Goal: Information Seeking & Learning: Learn about a topic

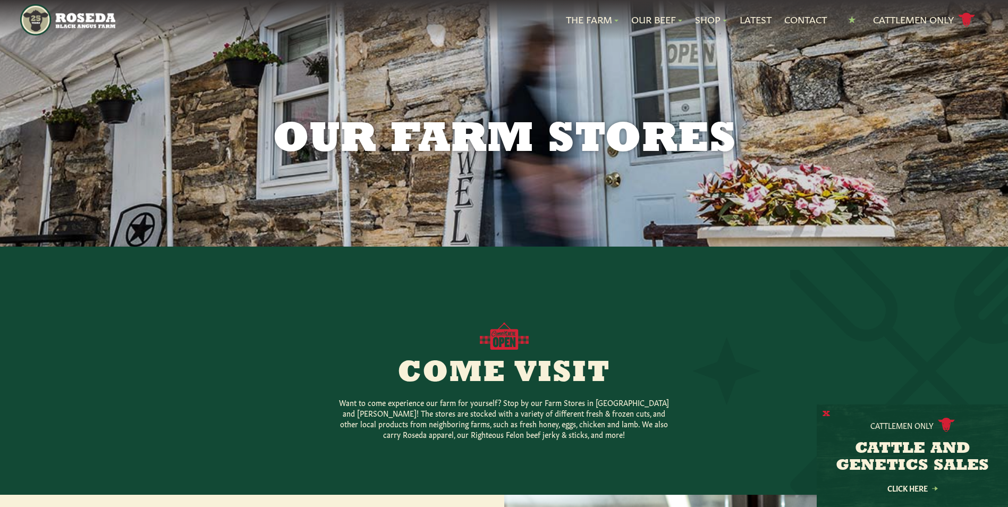
click at [825, 413] on button "X" at bounding box center [825, 414] width 7 height 11
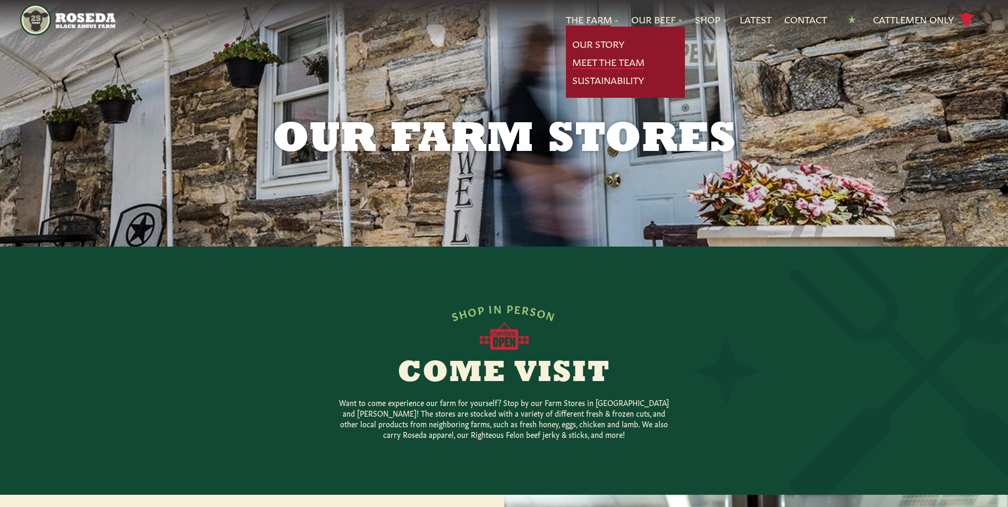
click at [629, 62] on link "Meet The Team" at bounding box center [608, 62] width 72 height 14
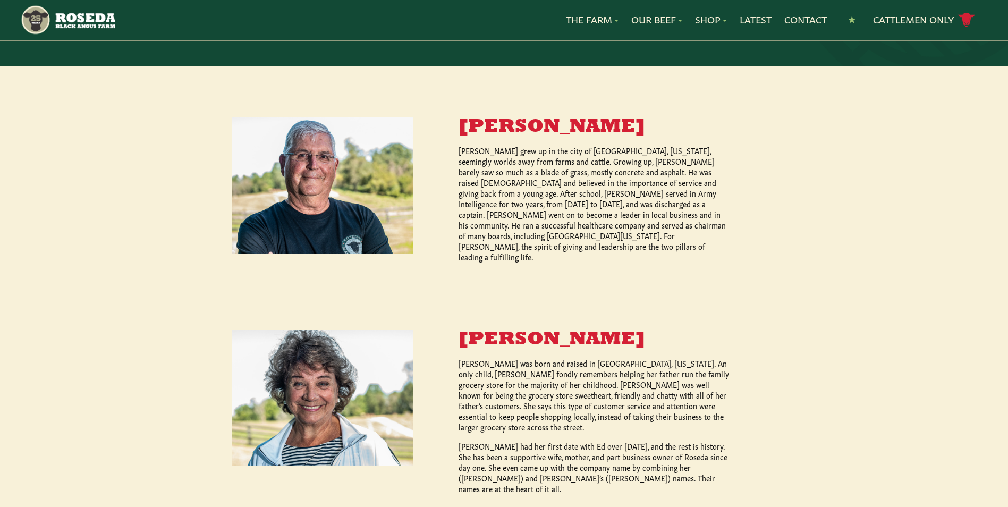
scroll to position [35, 0]
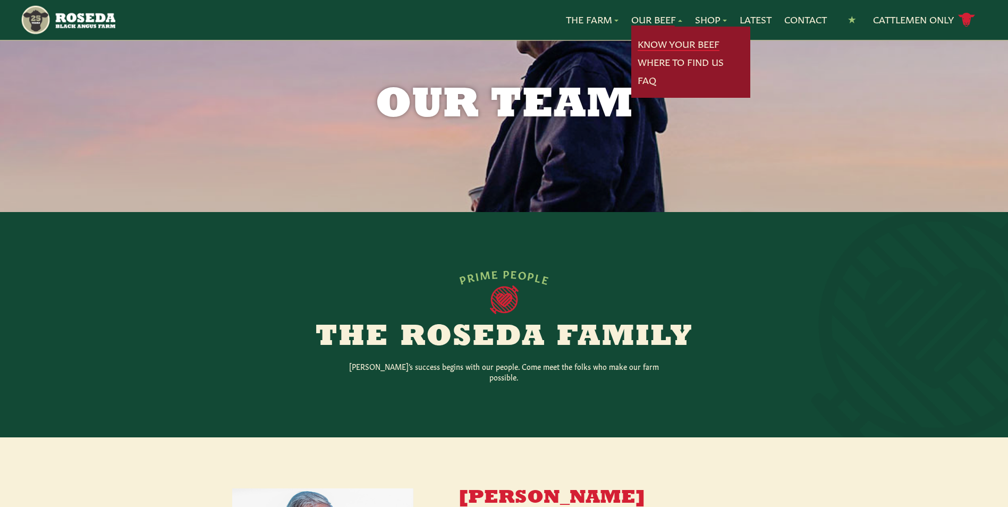
click at [669, 44] on link "Know Your Beef" at bounding box center [679, 44] width 82 height 14
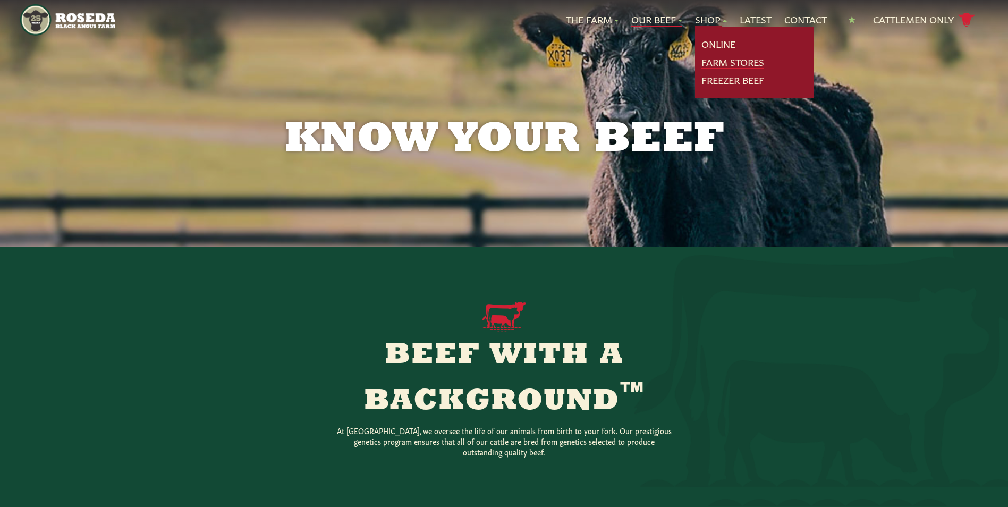
click at [724, 61] on link "Farm Stores" at bounding box center [732, 62] width 63 height 14
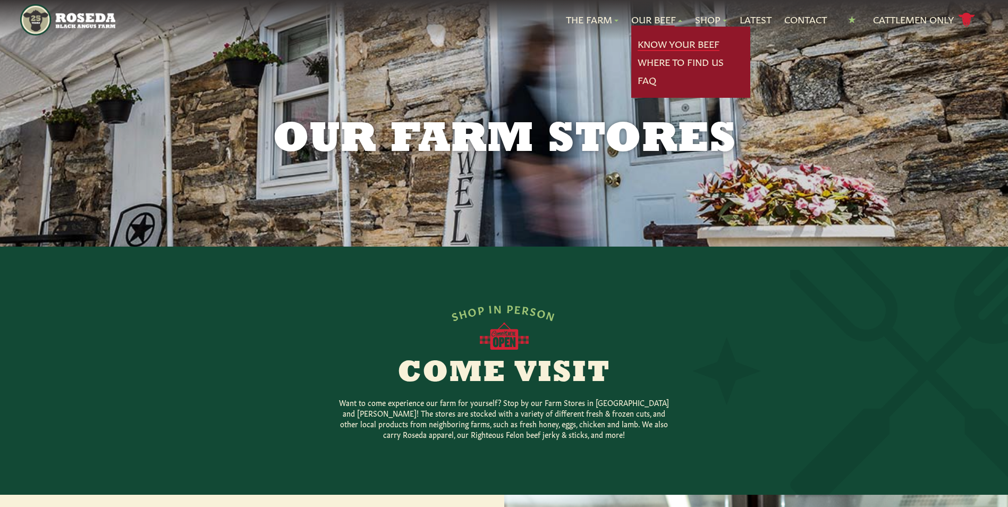
click at [658, 45] on link "Know Your Beef" at bounding box center [679, 44] width 82 height 14
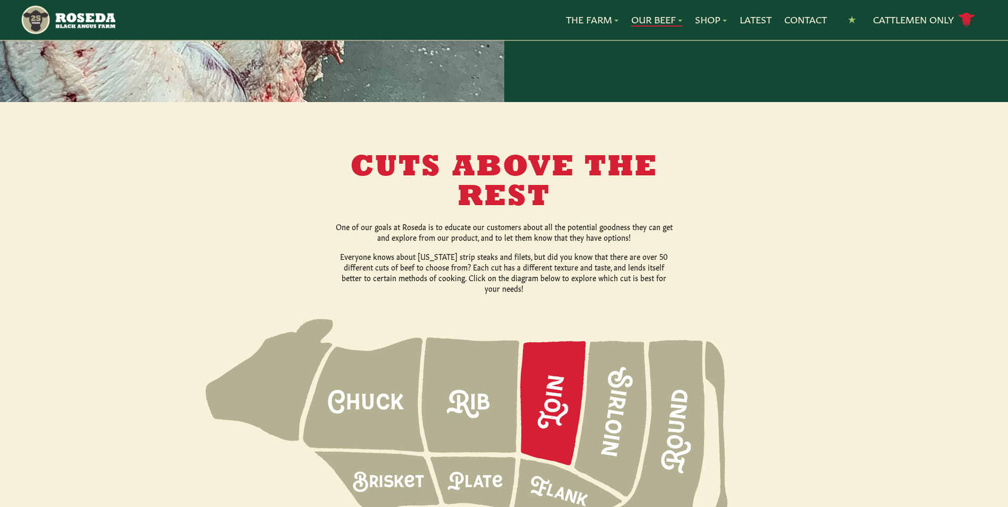
scroll to position [1381, 0]
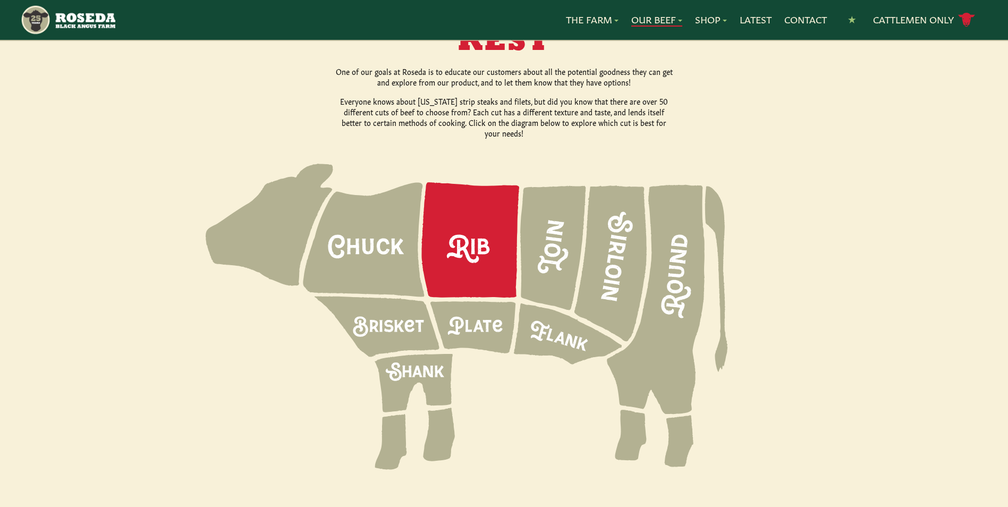
click at [474, 228] on icon at bounding box center [471, 239] width 98 height 115
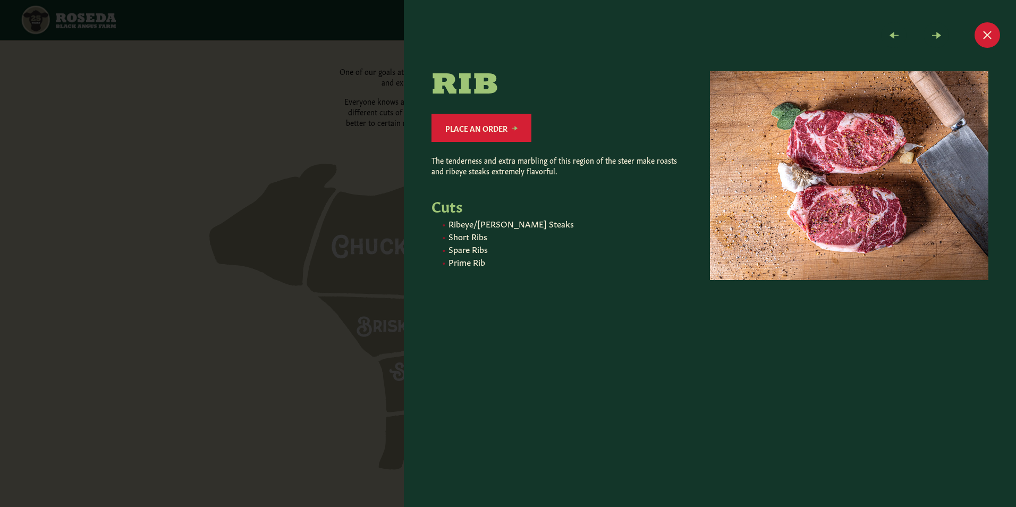
click at [315, 92] on div at bounding box center [508, 253] width 1016 height 507
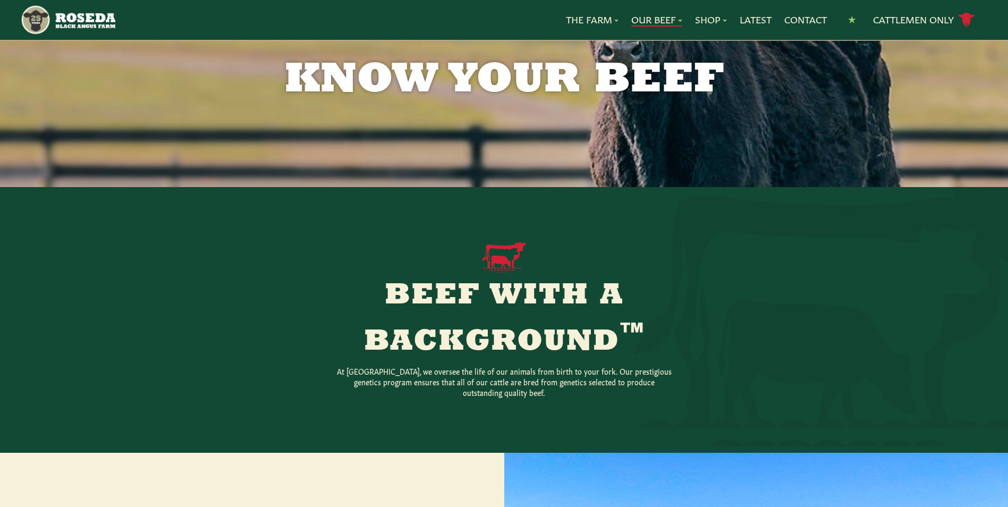
scroll to position [0, 0]
